Goal: Information Seeking & Learning: Learn about a topic

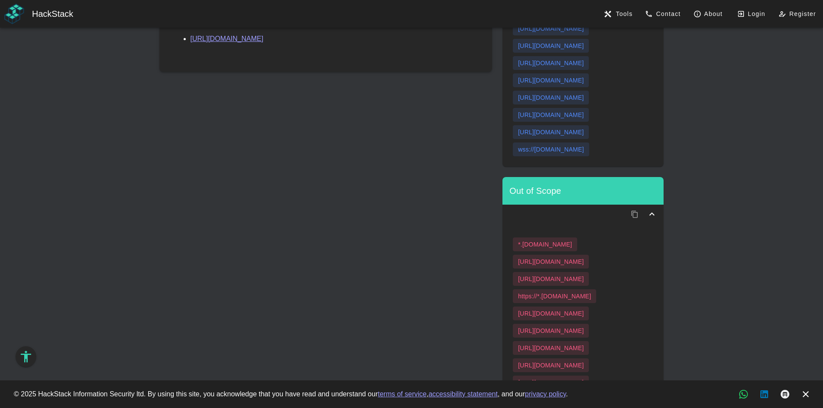
scroll to position [375, 0]
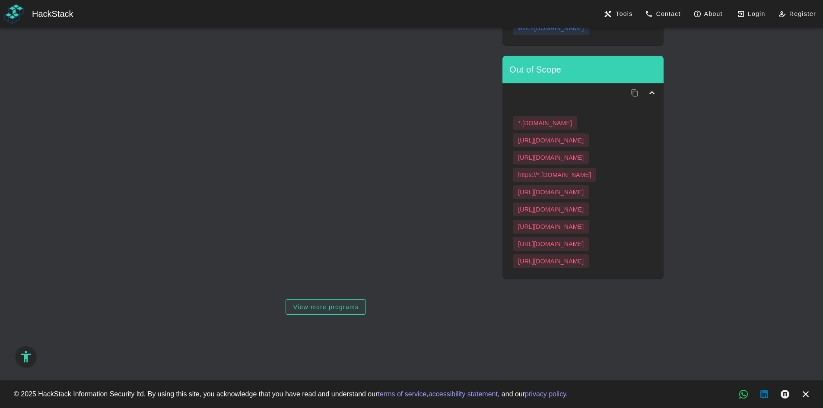
click at [293, 310] on span "View more programs" at bounding box center [326, 307] width 66 height 7
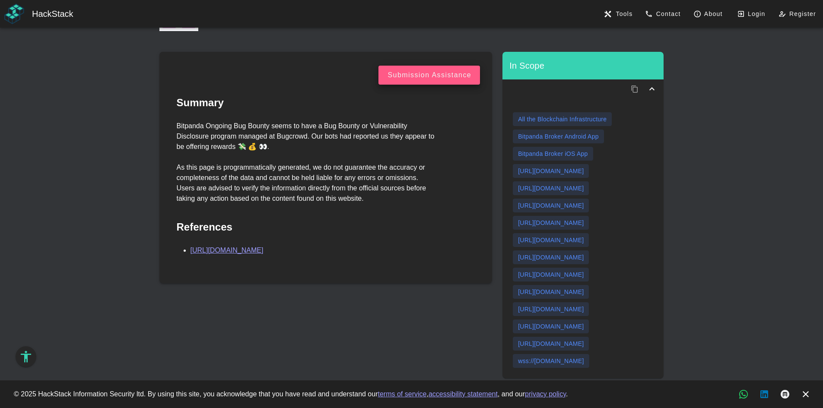
scroll to position [0, 0]
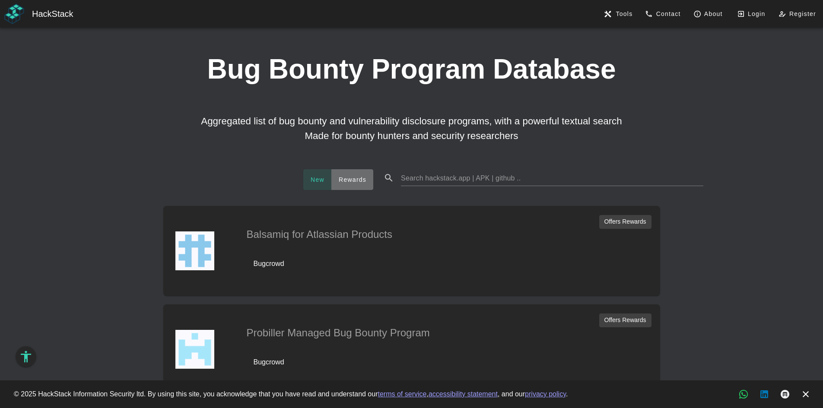
click at [366, 179] on span "Rewards" at bounding box center [352, 179] width 28 height 7
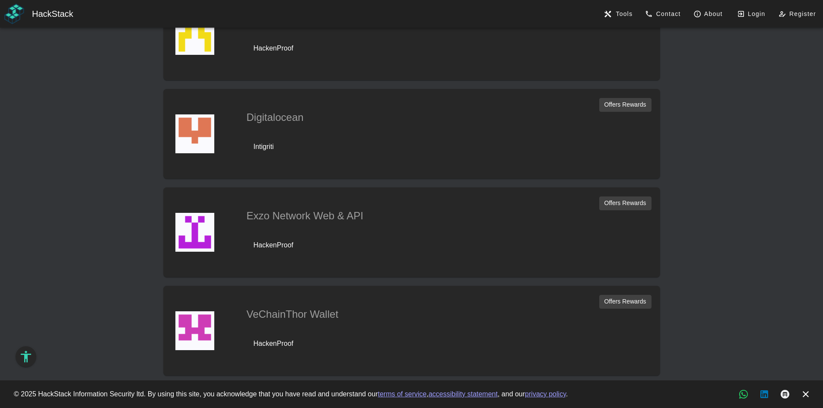
scroll to position [392, 0]
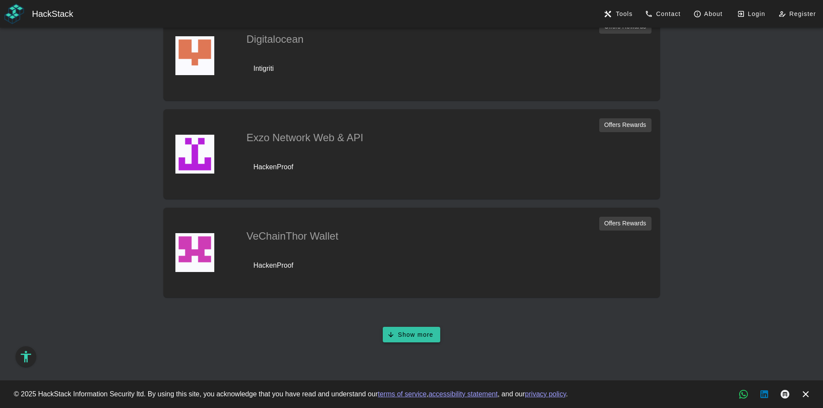
click at [411, 331] on span "Show more" at bounding box center [412, 335] width 44 height 8
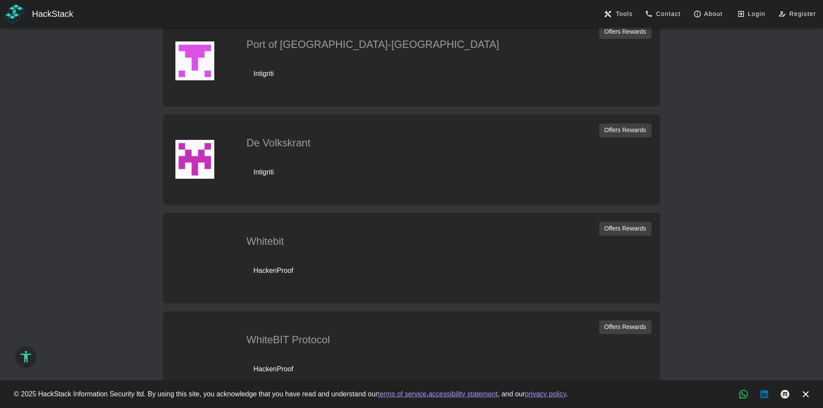
scroll to position [885, 0]
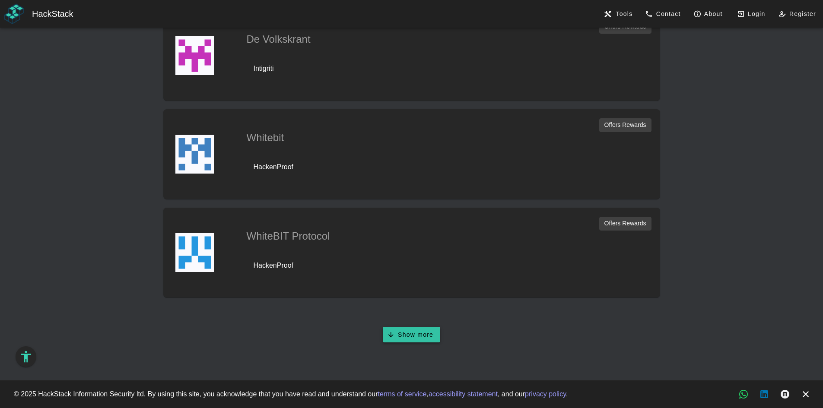
click at [413, 341] on button "Show more" at bounding box center [411, 335] width 57 height 16
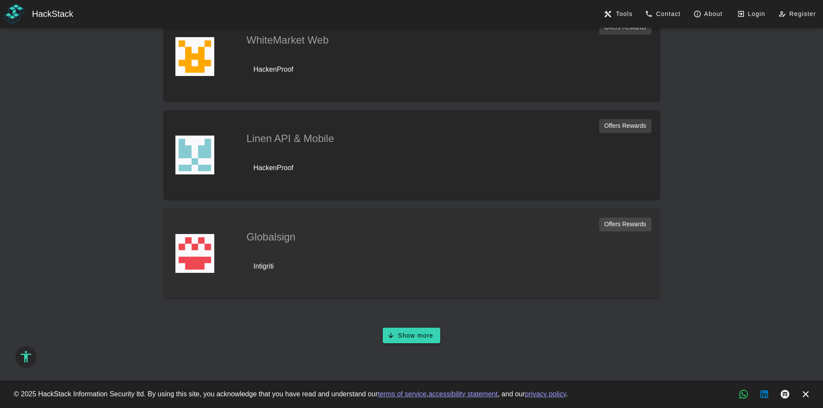
scroll to position [1377, 0]
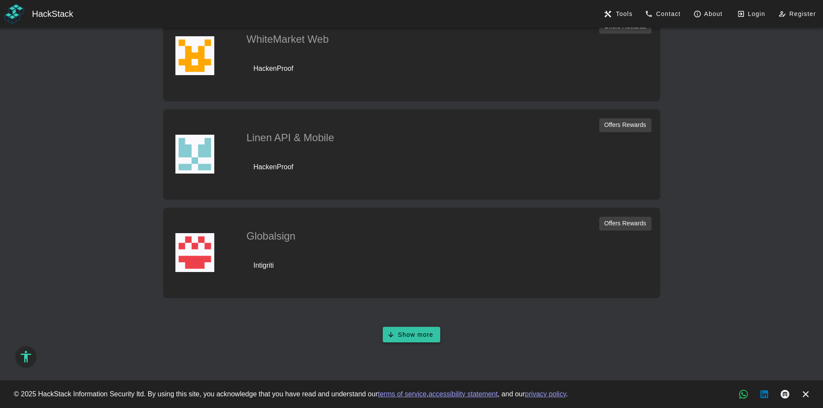
click at [409, 335] on span "Show more" at bounding box center [412, 335] width 44 height 8
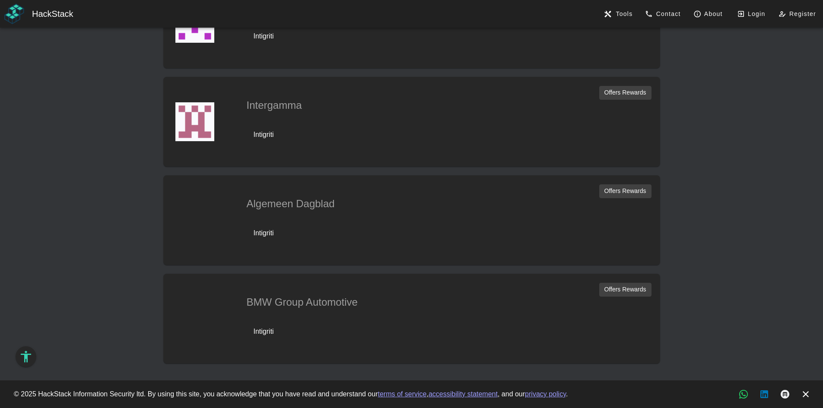
scroll to position [1869, 0]
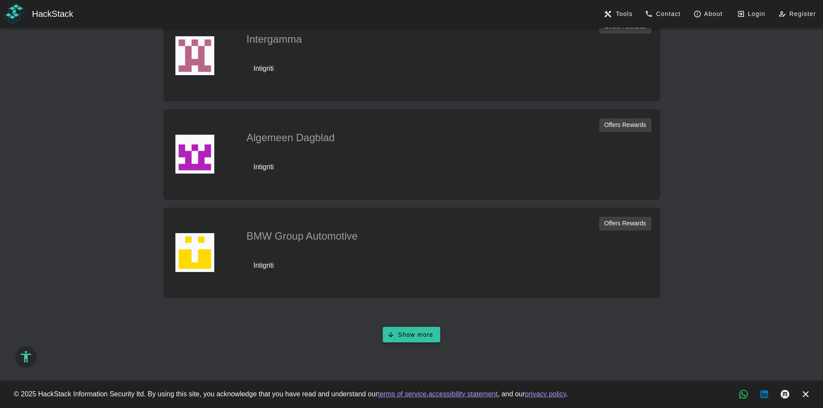
click at [410, 333] on span "Show more" at bounding box center [412, 335] width 44 height 8
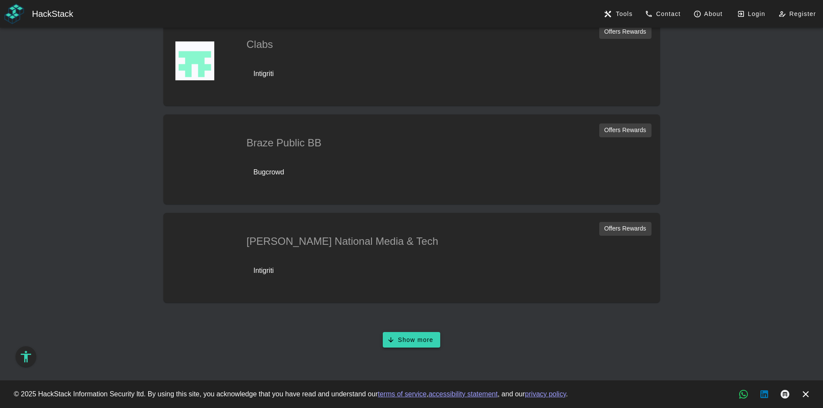
scroll to position [2362, 0]
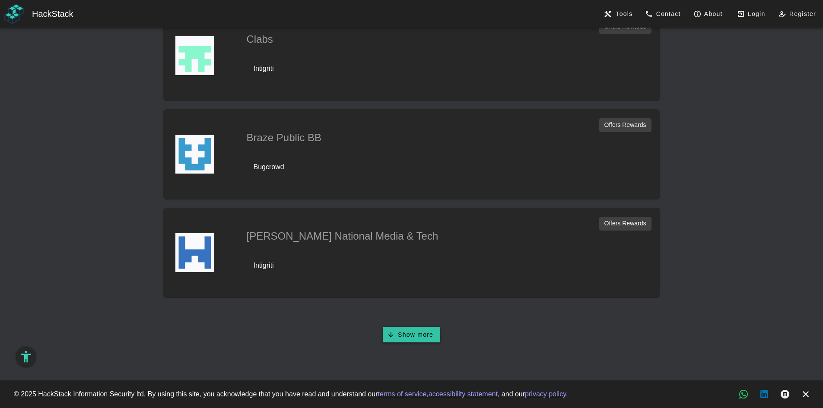
click at [425, 339] on button "Show more" at bounding box center [411, 335] width 57 height 16
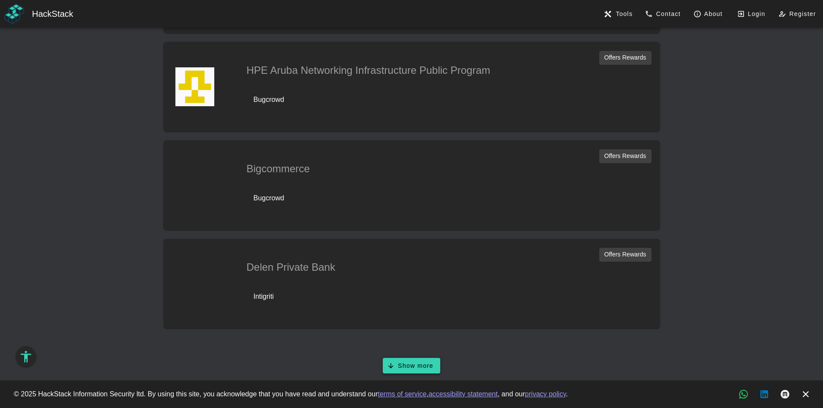
scroll to position [2854, 0]
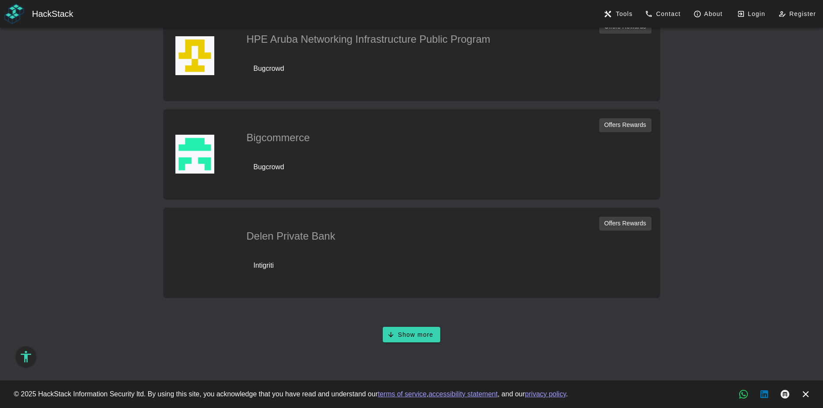
click at [442, 326] on div "Show more" at bounding box center [411, 335] width 833 height 26
click at [429, 333] on span "Show more" at bounding box center [412, 335] width 44 height 8
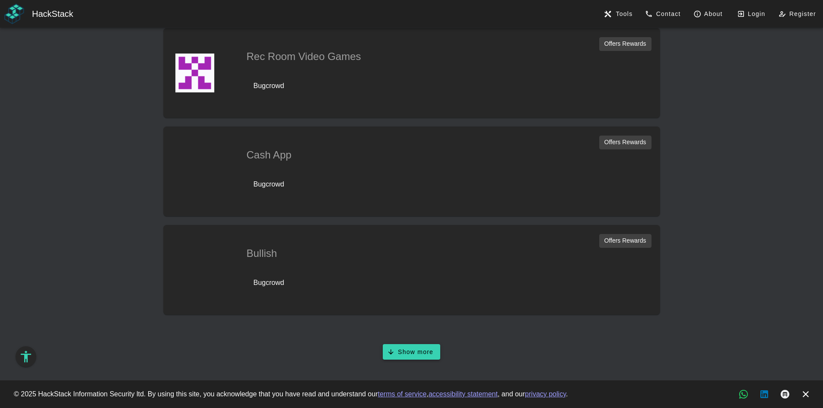
scroll to position [3346, 0]
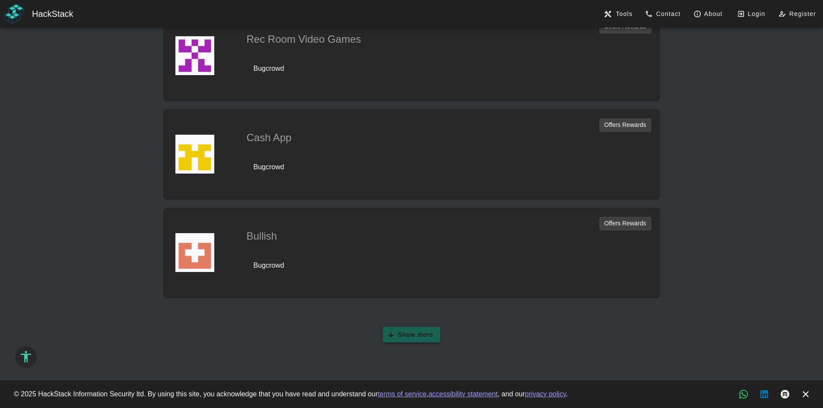
click at [418, 337] on span "Show more" at bounding box center [412, 335] width 44 height 8
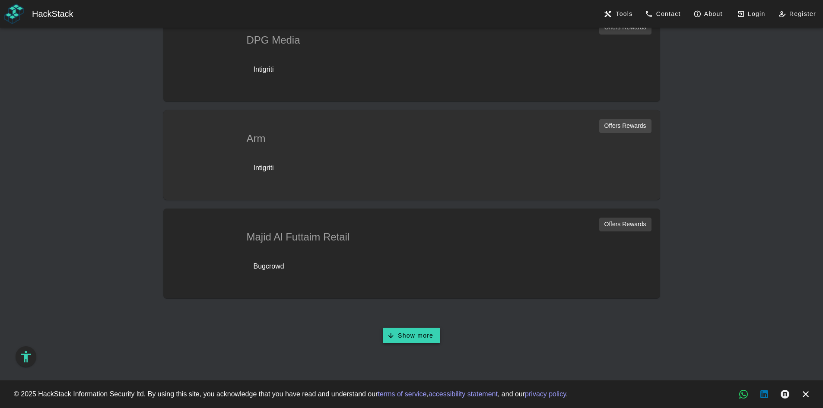
scroll to position [3839, 0]
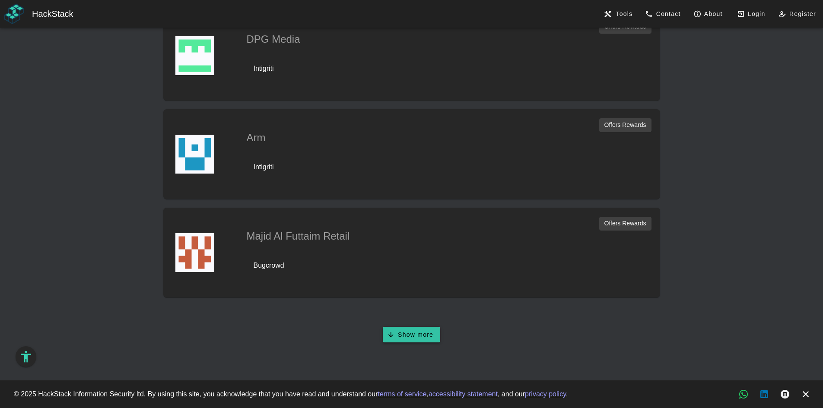
click at [396, 333] on icon "button" at bounding box center [394, 335] width 8 height 8
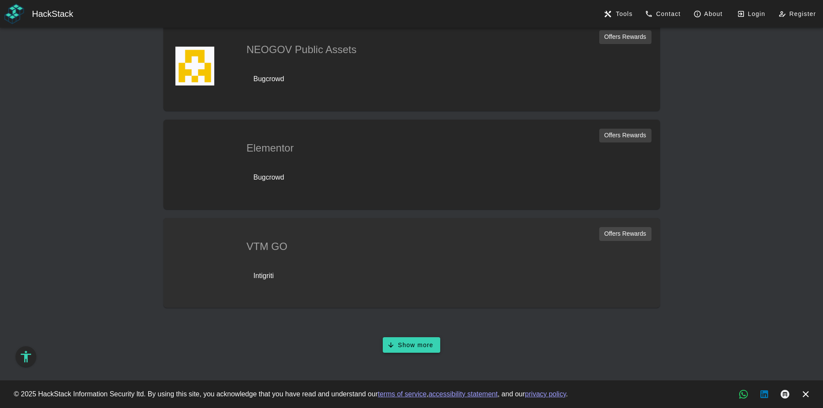
scroll to position [4331, 0]
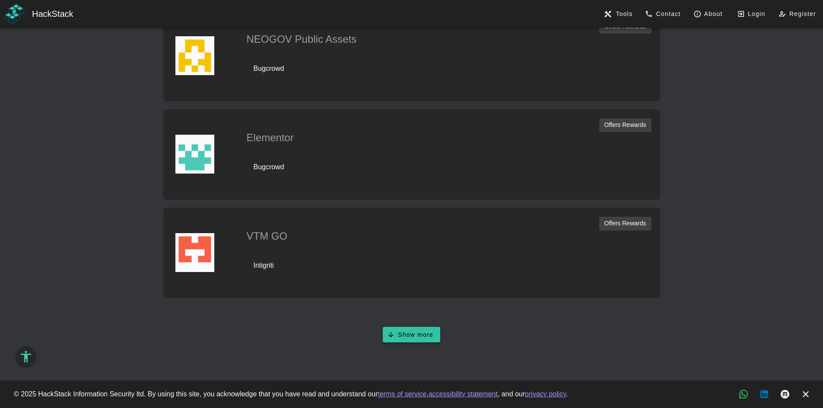
click at [403, 333] on span "Show more" at bounding box center [412, 335] width 44 height 8
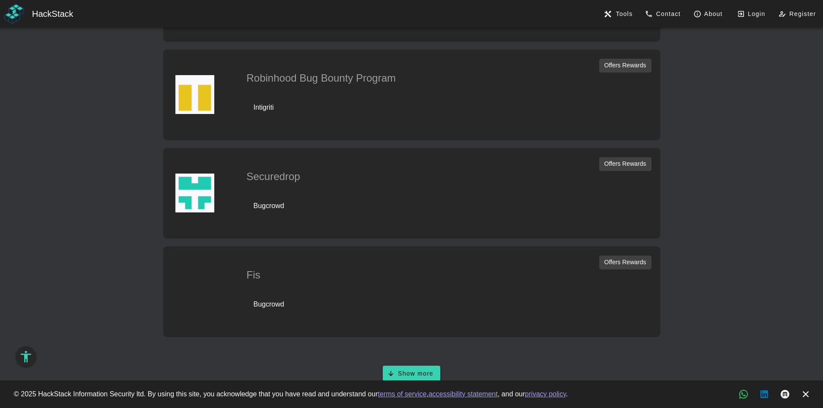
scroll to position [4823, 0]
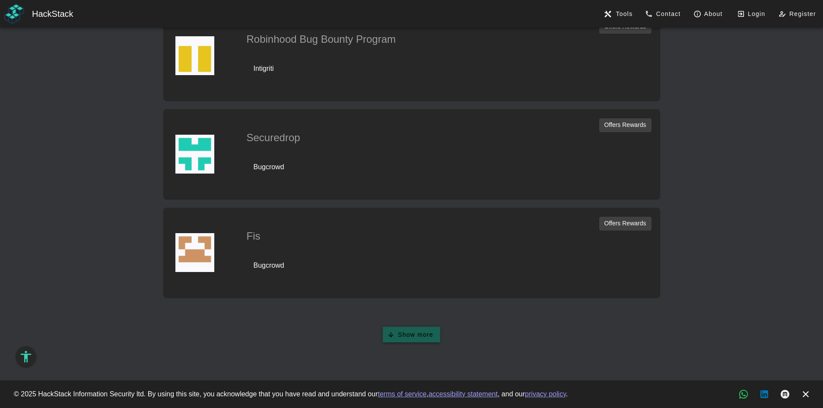
click at [399, 339] on span "Show more" at bounding box center [412, 335] width 44 height 8
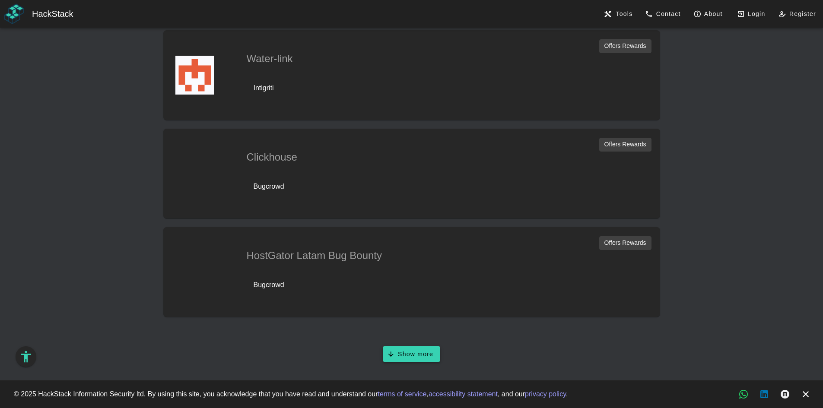
scroll to position [5316, 0]
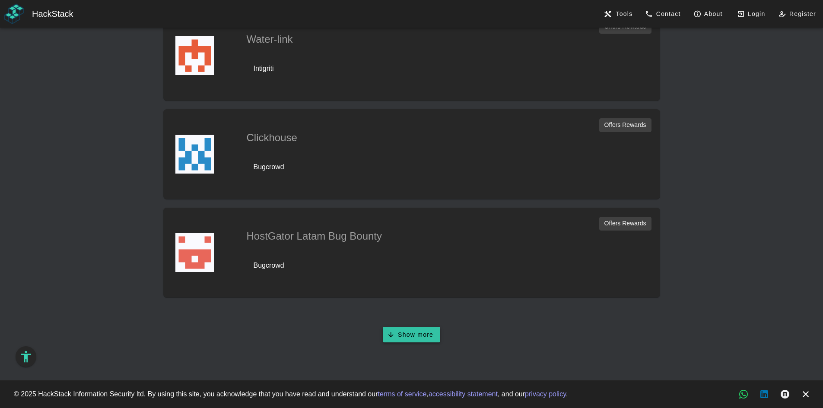
click at [391, 330] on button "Show more" at bounding box center [411, 335] width 57 height 16
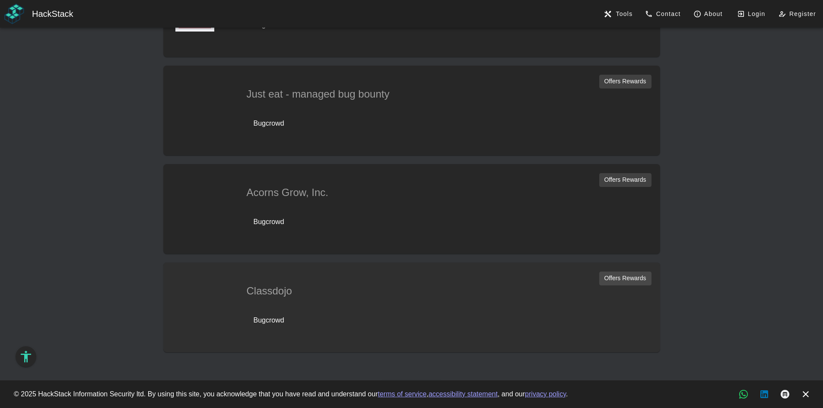
scroll to position [5808, 0]
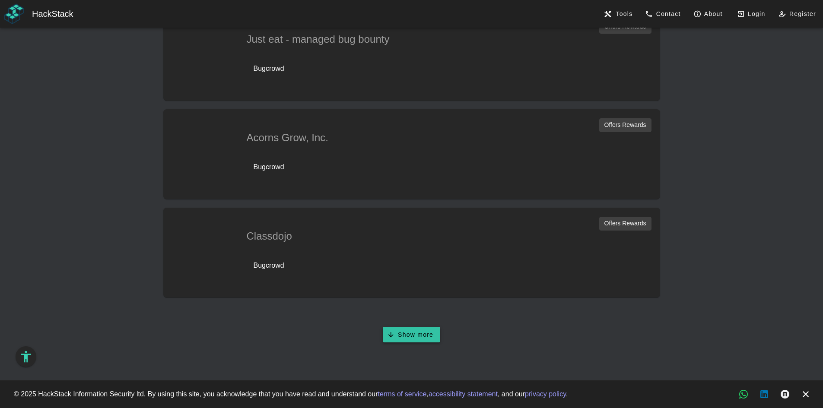
click at [412, 338] on span "Show more" at bounding box center [412, 335] width 44 height 8
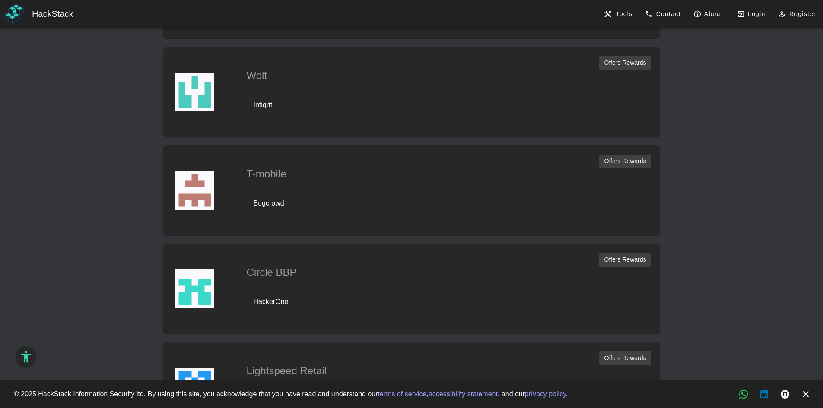
scroll to position [6300, 0]
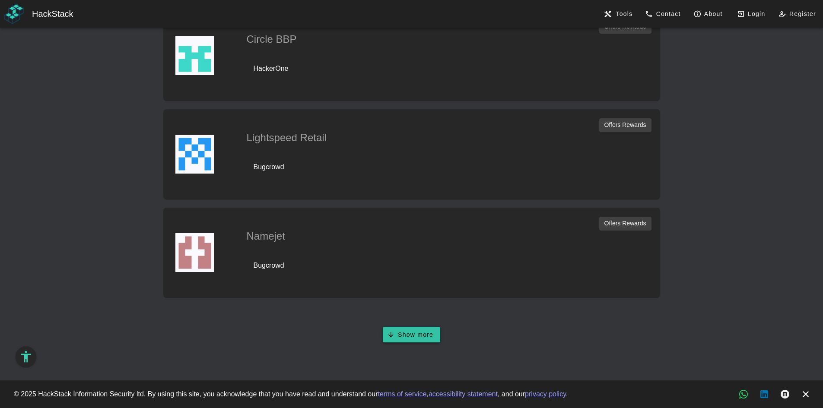
click at [395, 330] on button "Show more" at bounding box center [411, 335] width 57 height 16
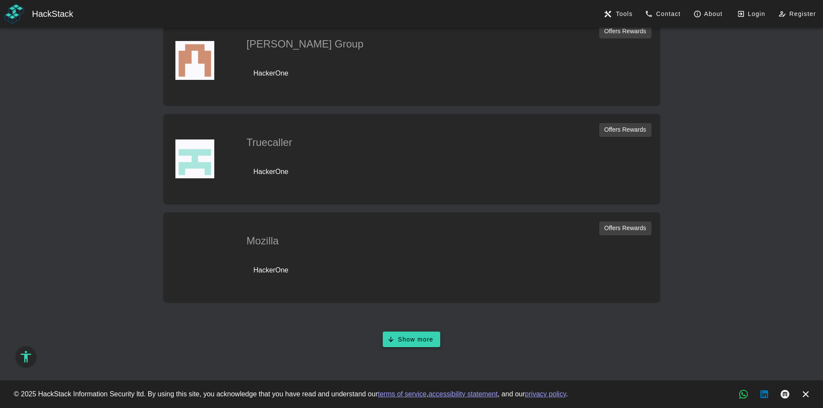
scroll to position [6793, 0]
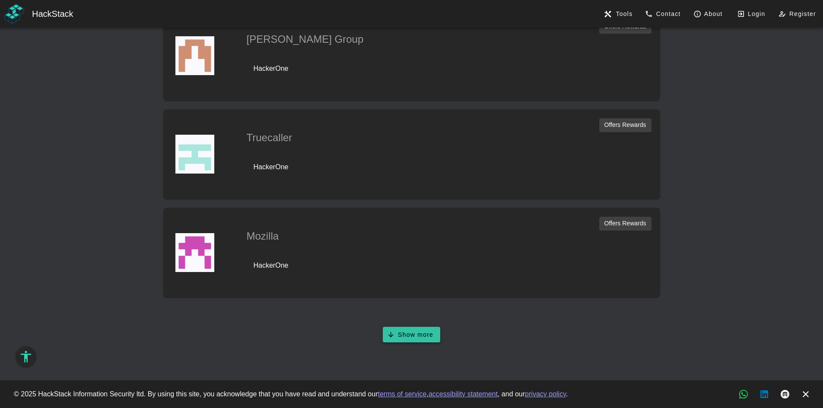
click at [403, 332] on span "Show more" at bounding box center [412, 335] width 44 height 8
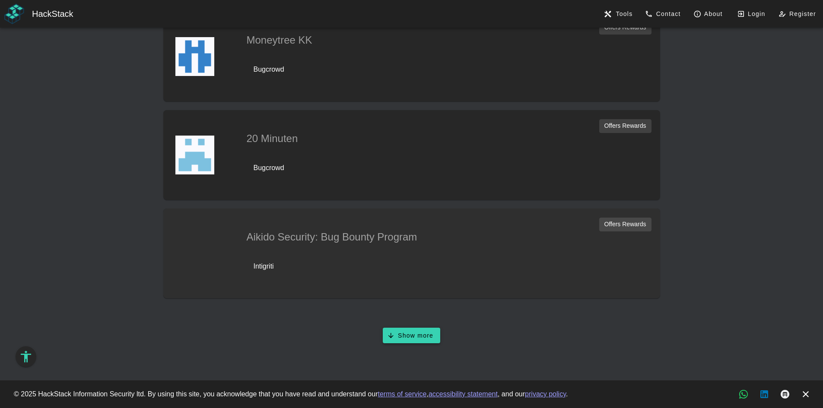
scroll to position [7285, 0]
click at [409, 335] on span "Show more" at bounding box center [412, 335] width 44 height 8
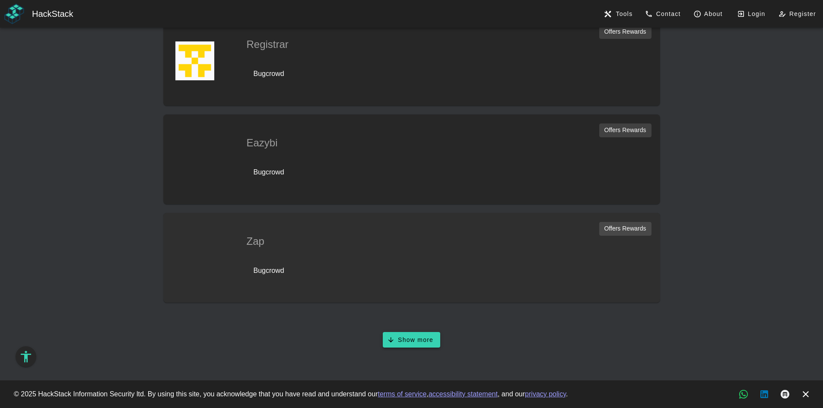
scroll to position [7777, 0]
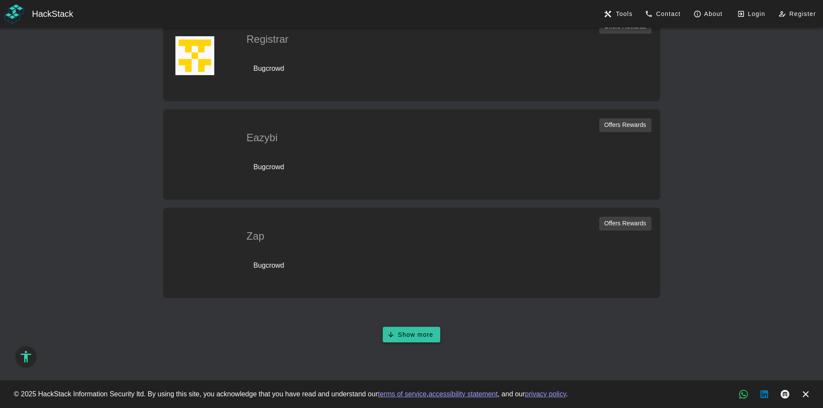
click at [397, 330] on button "Show more" at bounding box center [411, 335] width 57 height 16
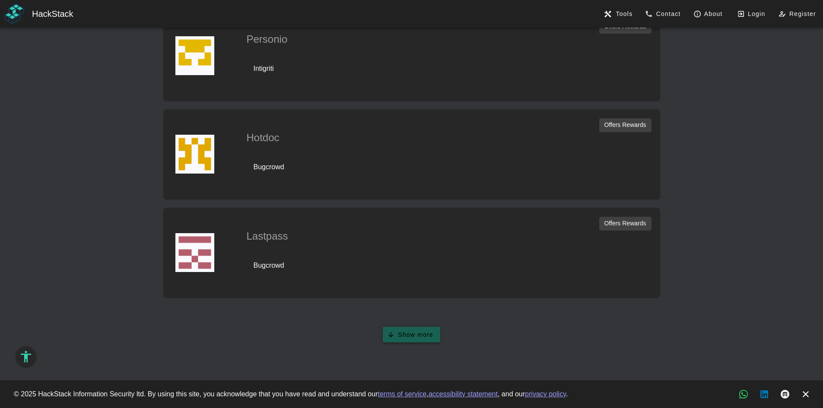
click at [410, 333] on span "Show more" at bounding box center [412, 335] width 44 height 8
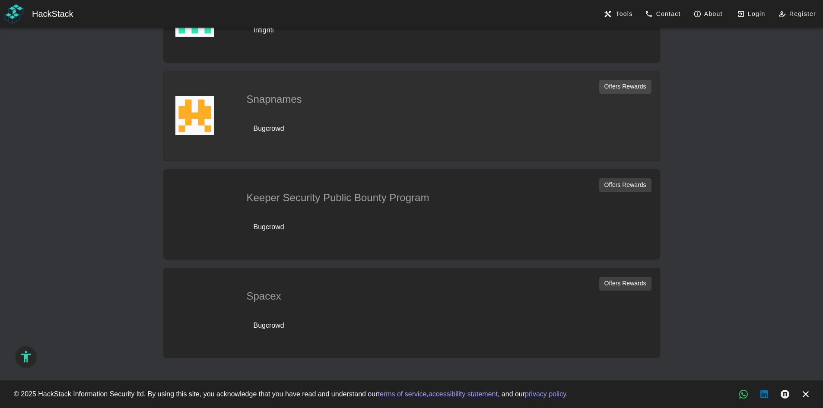
scroll to position [8762, 0]
